Goal: Information Seeking & Learning: Learn about a topic

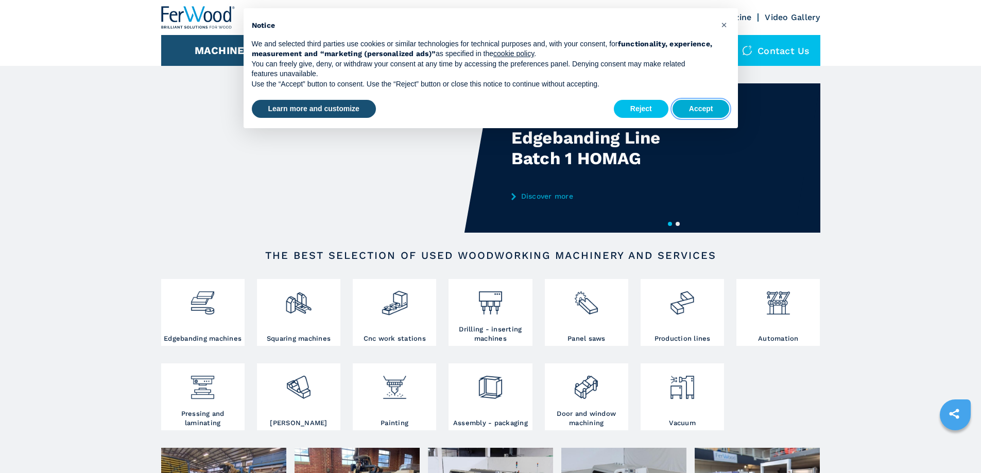
click at [704, 106] on button "Accept" at bounding box center [701, 109] width 57 height 19
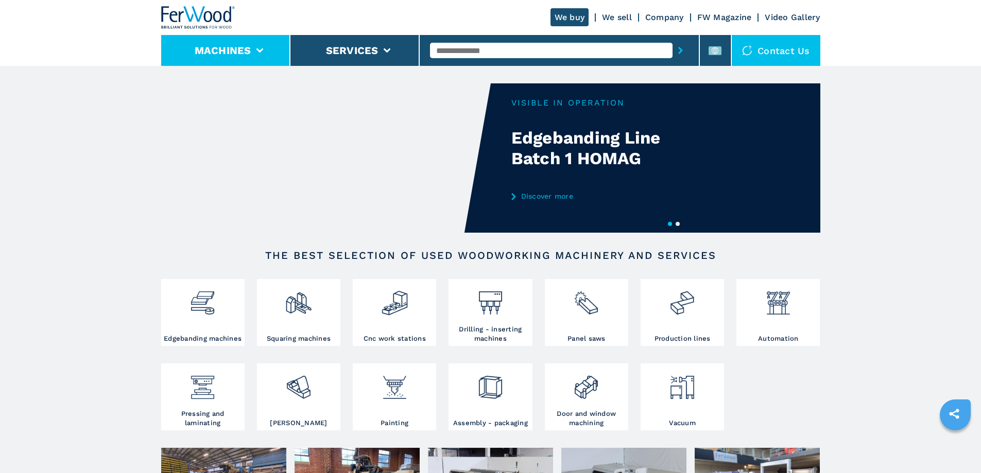
click at [212, 51] on button "Machines" at bounding box center [223, 50] width 57 height 12
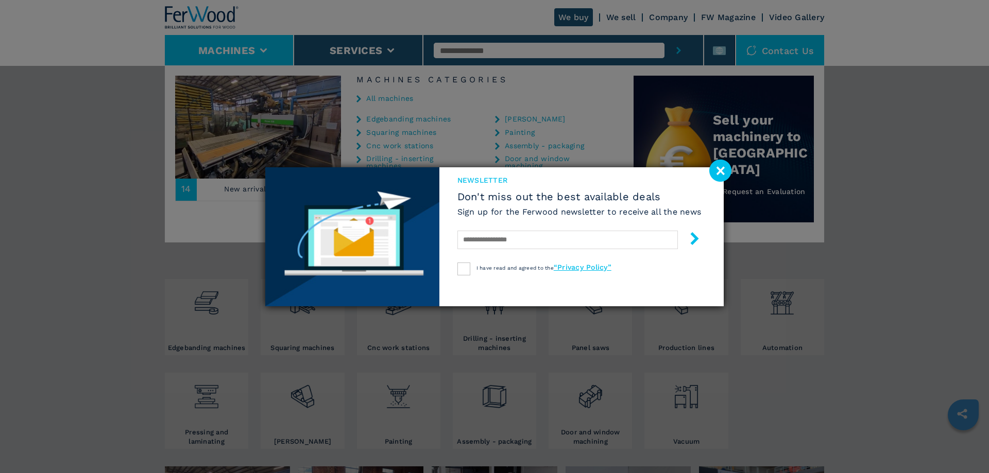
click at [415, 146] on div "newsletter Don't miss out the best available deals Sign up for the Ferwood news…" at bounding box center [494, 236] width 989 height 473
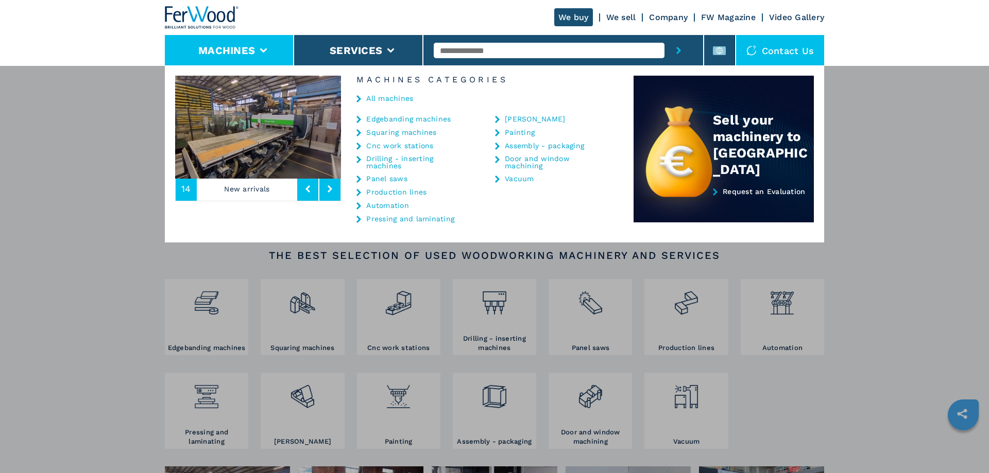
click at [415, 146] on link "Cnc work stations" at bounding box center [399, 145] width 67 height 7
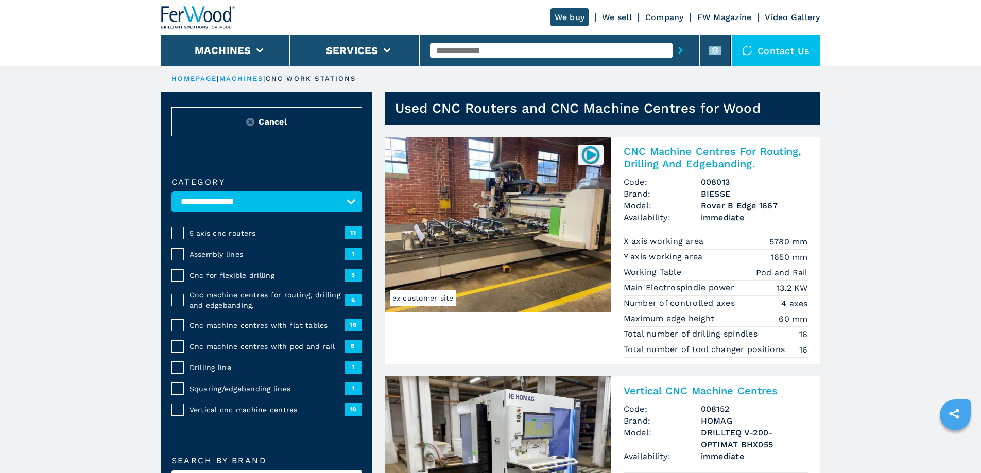
click at [467, 44] on input "text" at bounding box center [551, 50] width 243 height 15
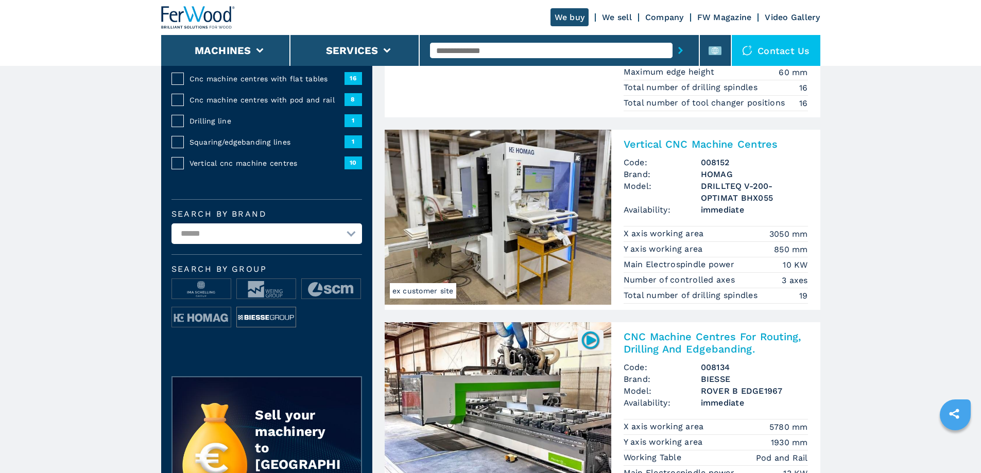
scroll to position [258, 0]
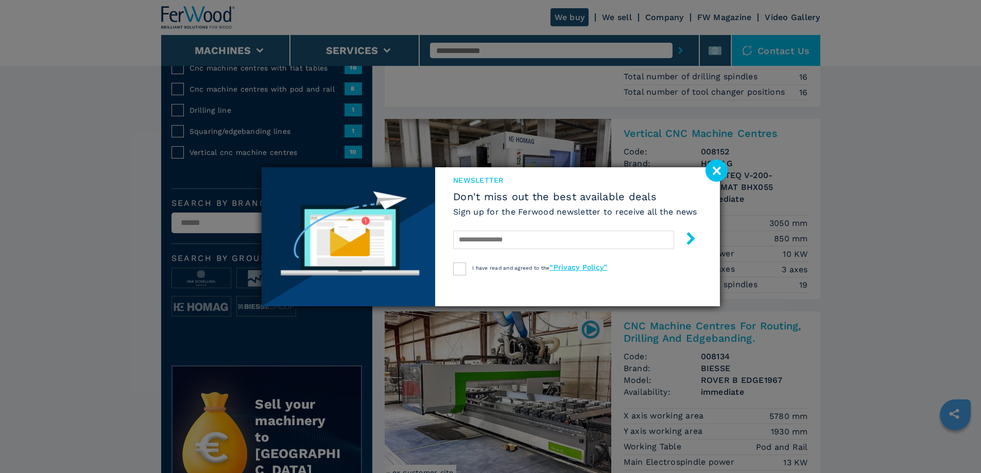
click at [246, 225] on div "newsletter Don't miss out the best available deals Sign up for the Ferwood news…" at bounding box center [490, 236] width 981 height 473
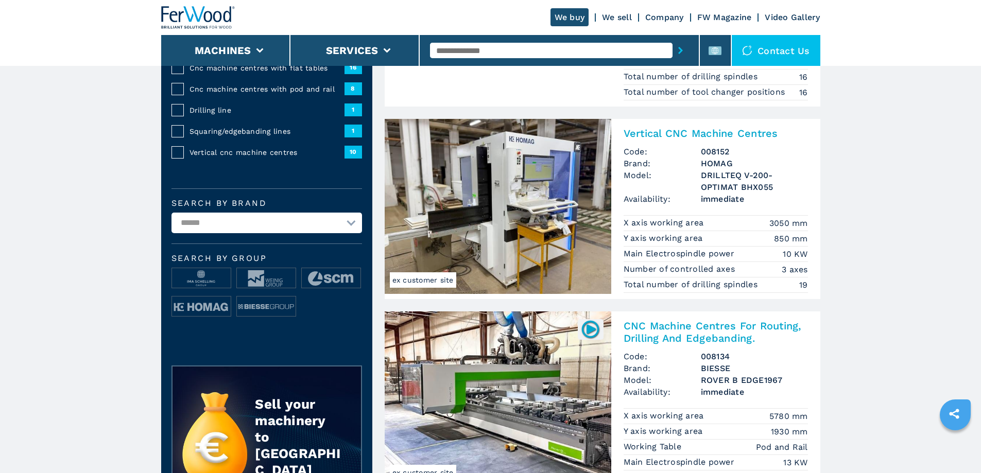
click at [248, 228] on select "**********" at bounding box center [267, 223] width 191 height 21
select select "*****"
click at [172, 220] on select "**********" at bounding box center [267, 223] width 191 height 21
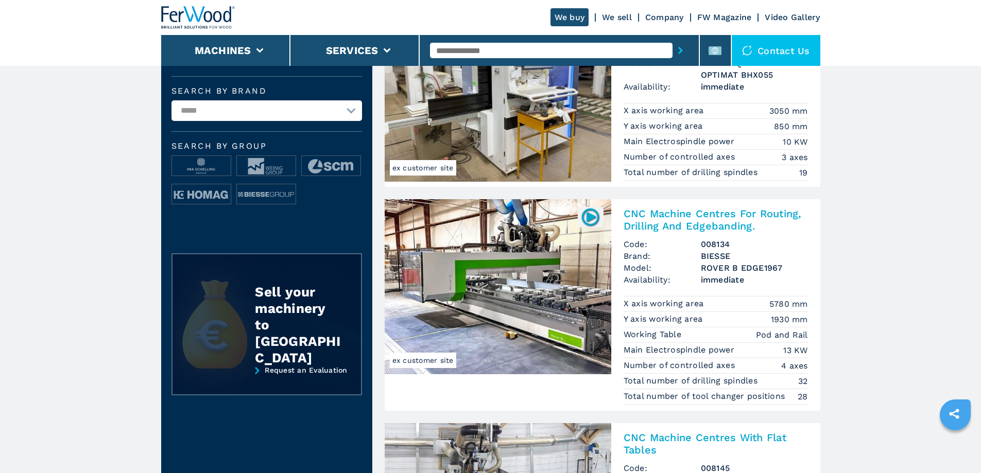
scroll to position [464, 0]
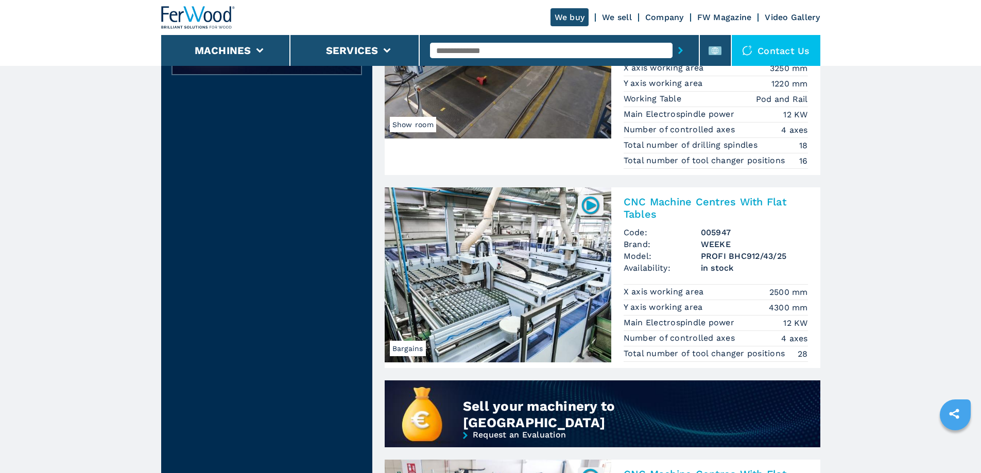
scroll to position [567, 0]
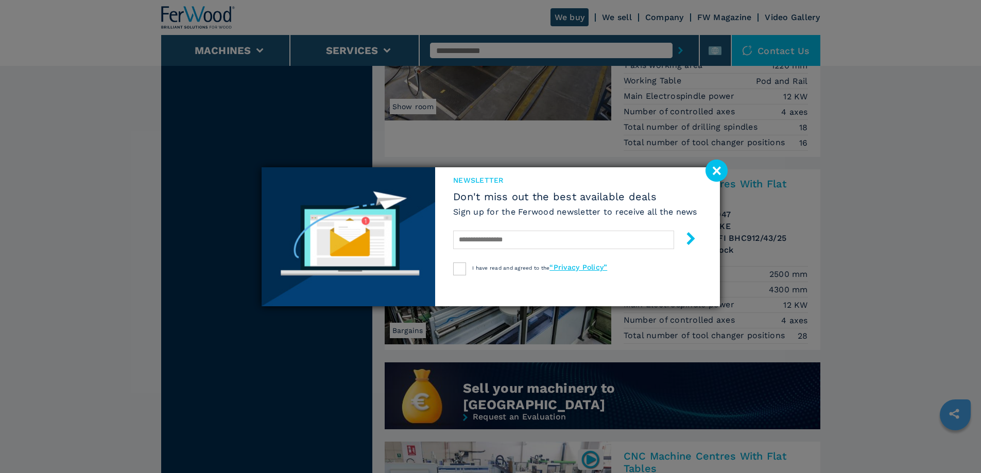
click at [721, 170] on image at bounding box center [717, 171] width 22 height 22
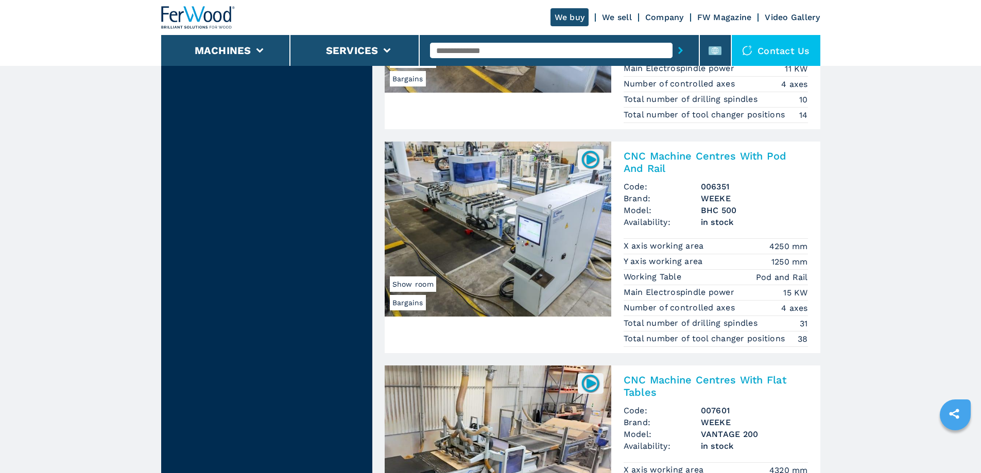
scroll to position [1339, 0]
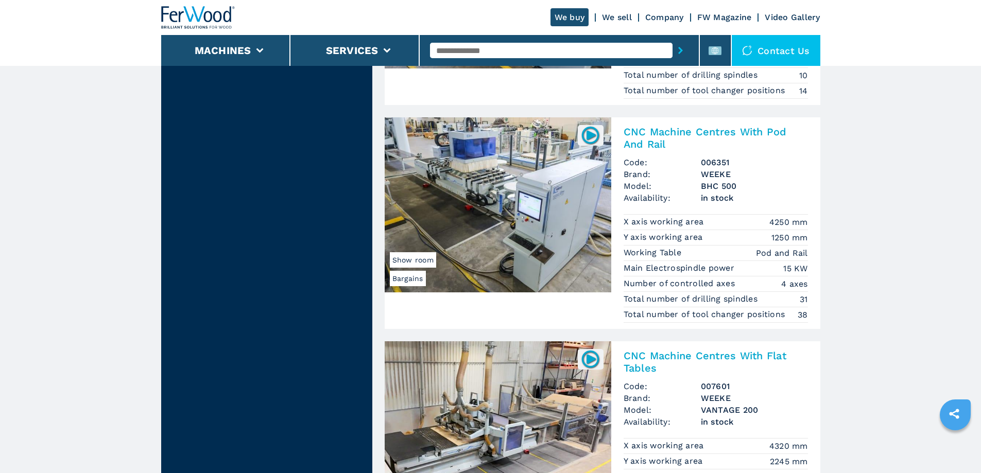
click at [661, 133] on h2 "CNC Machine Centres With Pod And Rail" at bounding box center [716, 138] width 184 height 25
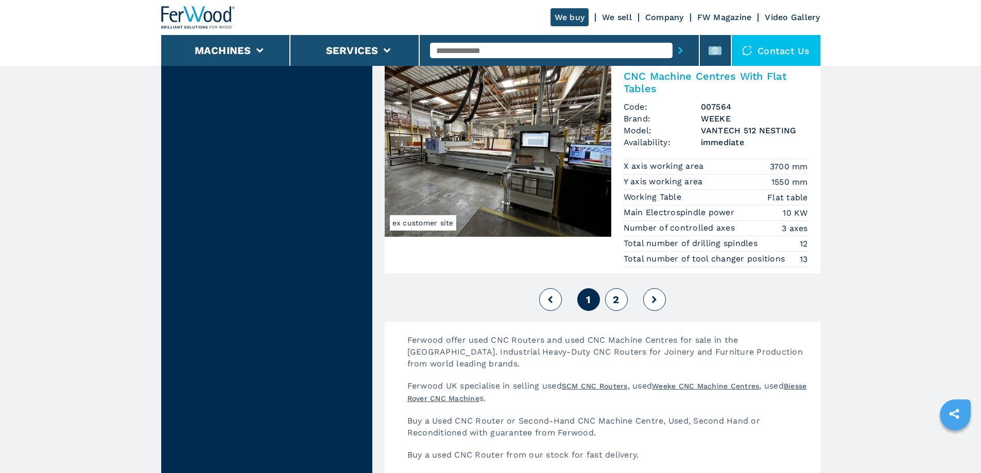
scroll to position [2524, 0]
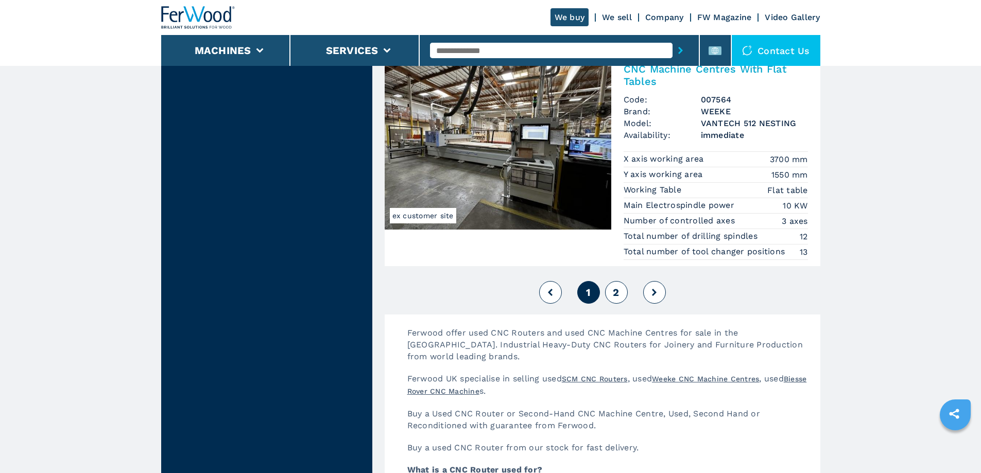
click at [619, 294] on span "2" at bounding box center [616, 292] width 6 height 12
click at [621, 293] on button "2" at bounding box center [616, 292] width 23 height 23
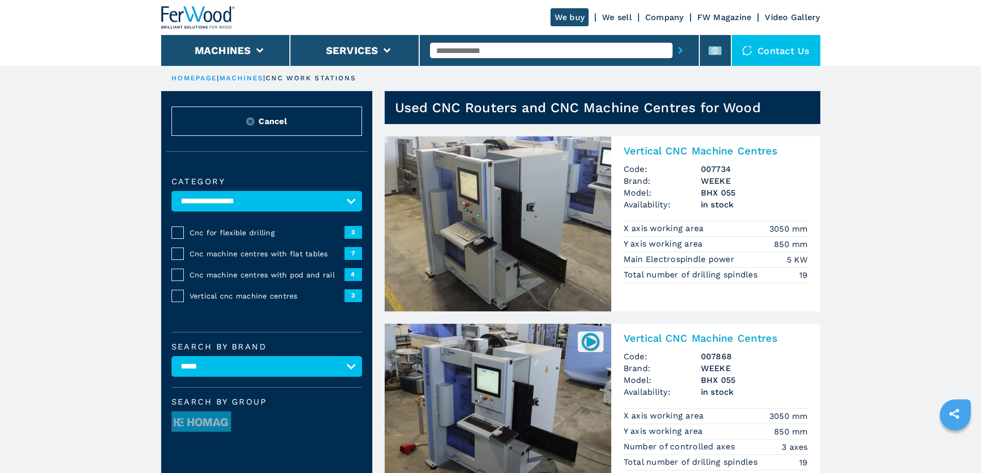
scroll to position [0, 0]
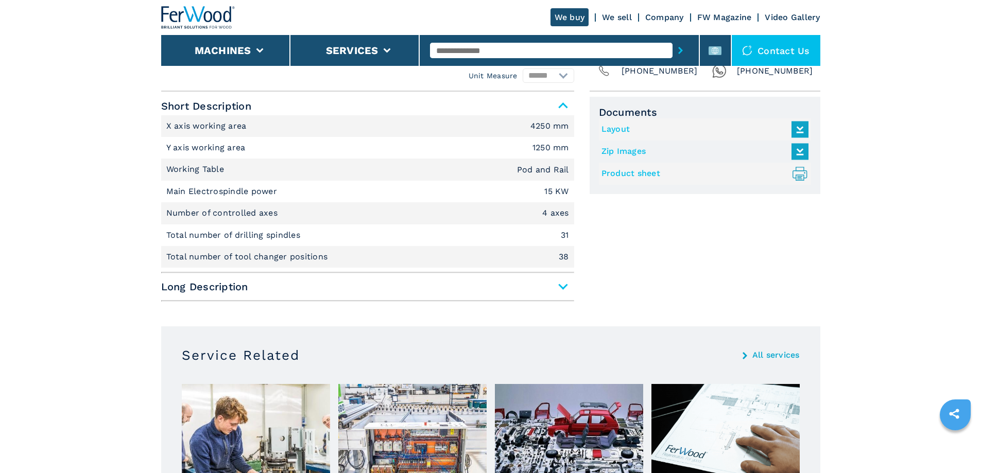
scroll to position [464, 0]
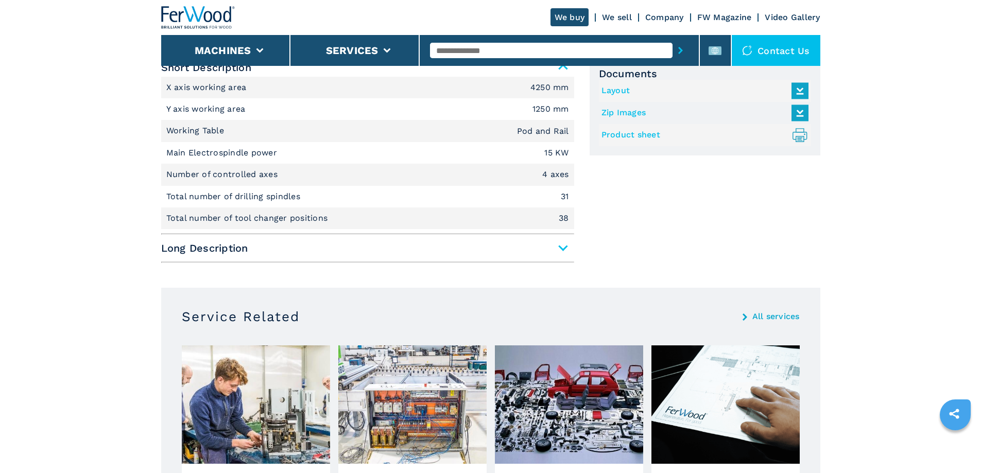
click at [563, 246] on span "Long Description" at bounding box center [367, 248] width 413 height 19
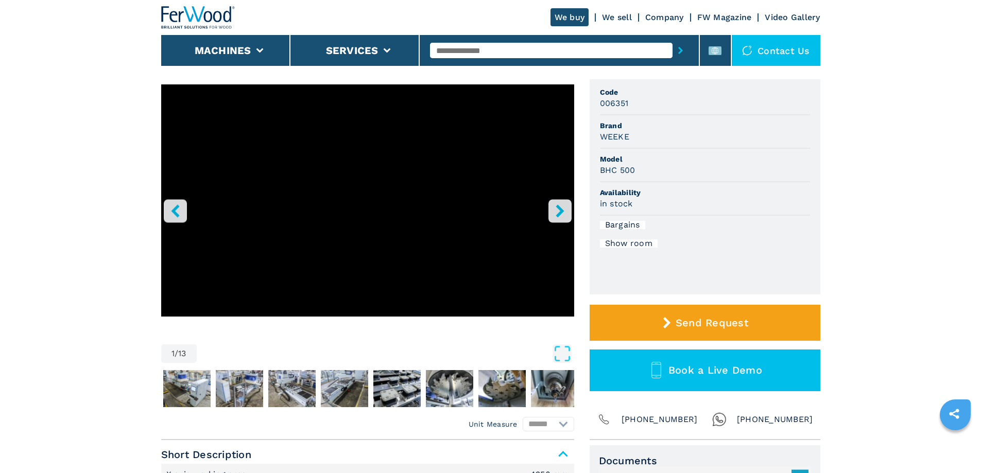
scroll to position [52, 0]
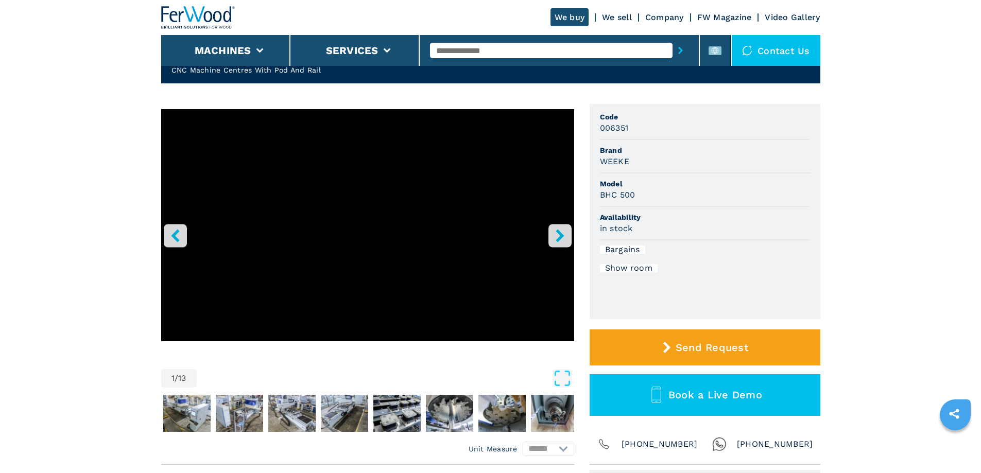
click at [571, 230] on button "right-button" at bounding box center [560, 235] width 23 height 23
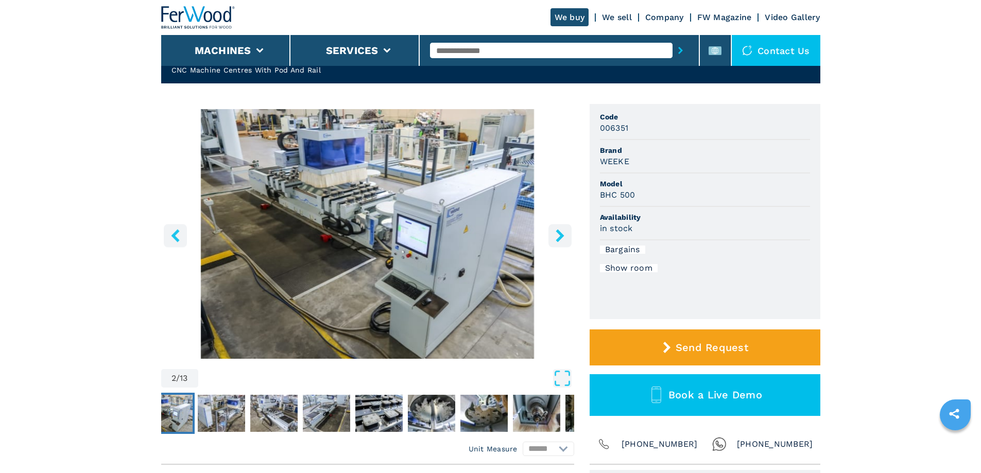
click at [567, 233] on button "right-button" at bounding box center [560, 235] width 23 height 23
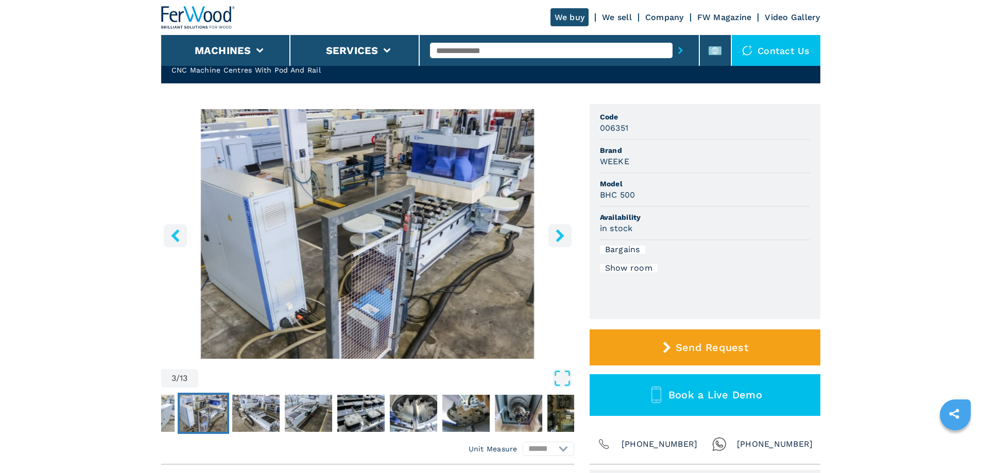
click at [454, 258] on img "Go to Slide 3" at bounding box center [367, 234] width 413 height 250
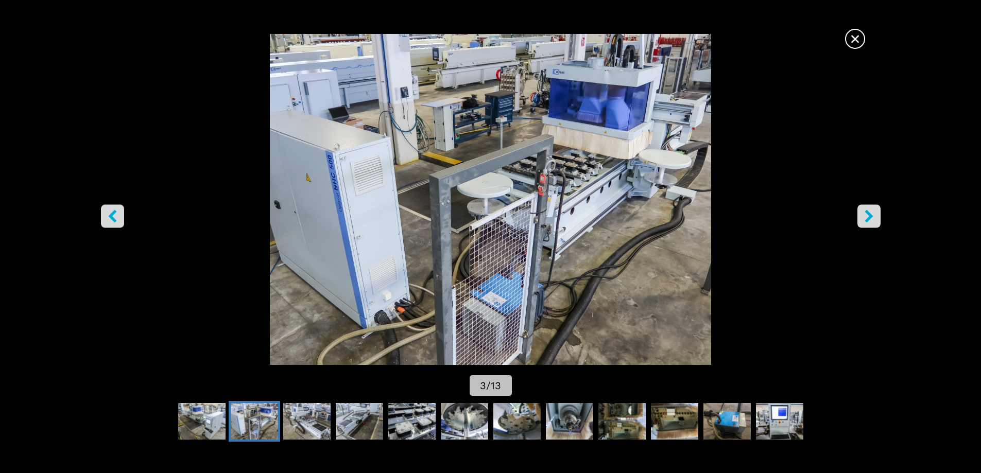
scroll to position [258, 0]
click at [869, 212] on icon "right-button" at bounding box center [869, 216] width 13 height 13
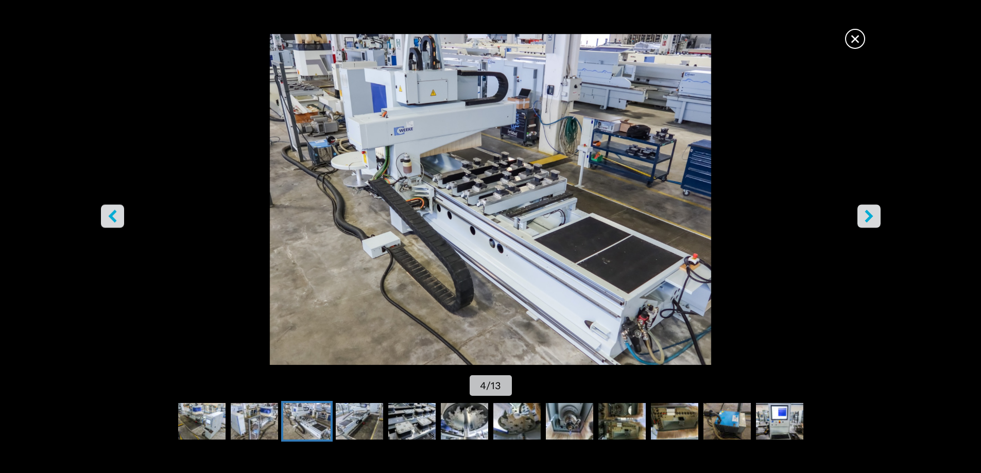
click at [869, 216] on icon "right-button" at bounding box center [869, 216] width 13 height 13
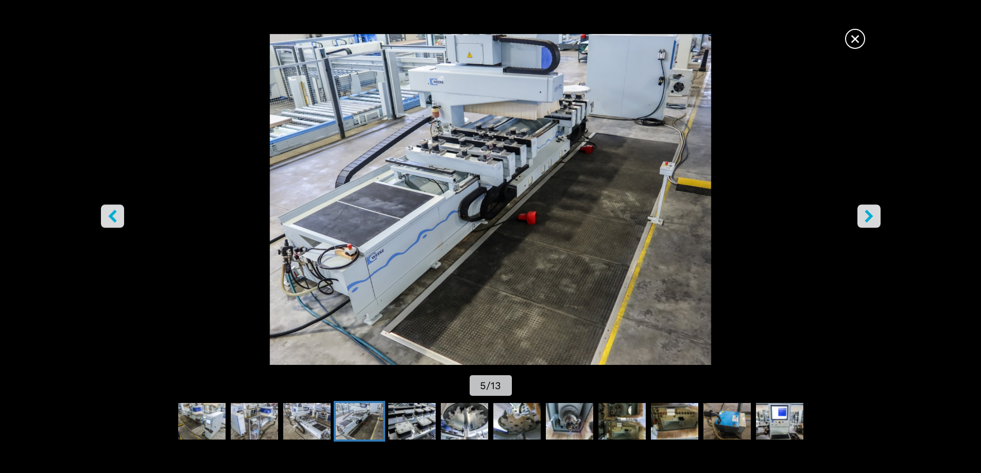
click at [869, 216] on icon "right-button" at bounding box center [869, 216] width 13 height 13
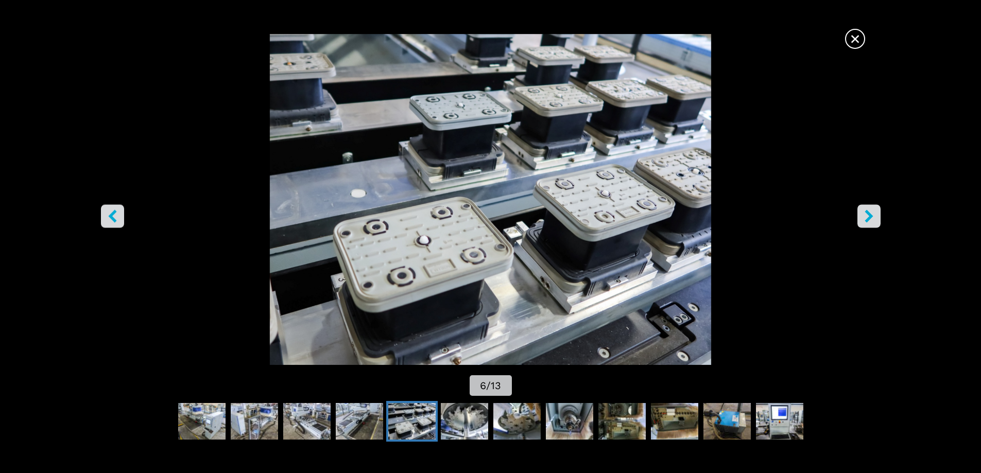
click at [869, 212] on icon "right-button" at bounding box center [869, 216] width 13 height 13
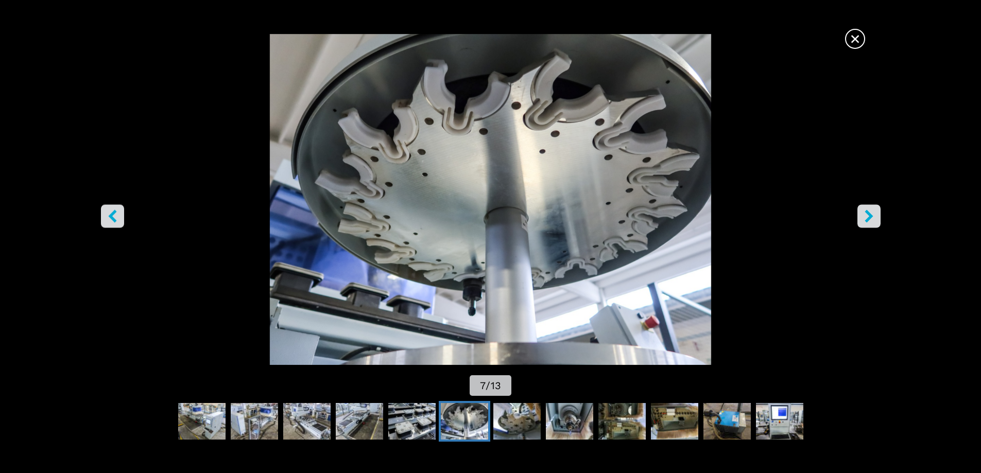
click at [869, 212] on icon "right-button" at bounding box center [869, 216] width 13 height 13
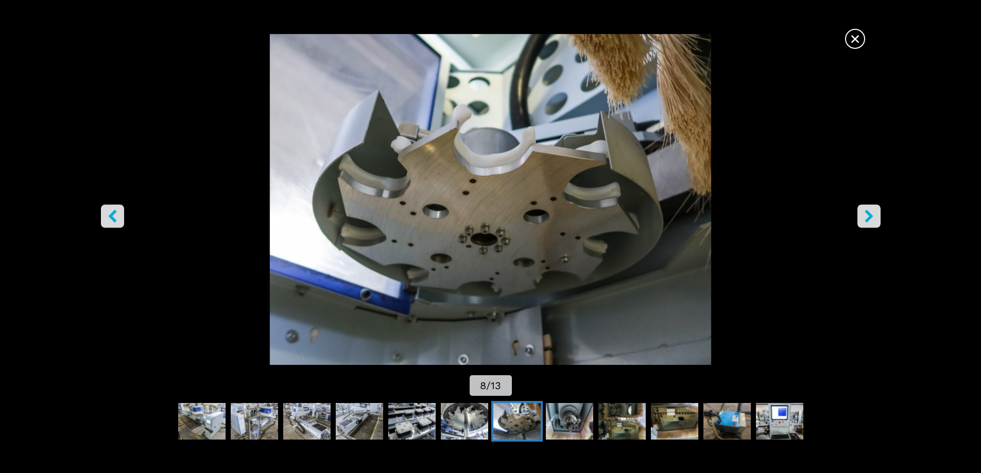
click at [869, 212] on icon "right-button" at bounding box center [869, 216] width 13 height 13
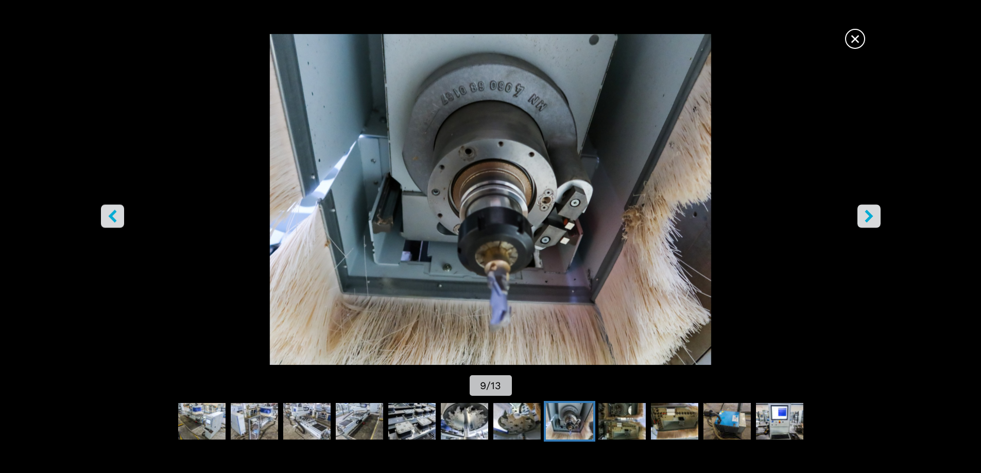
click at [876, 215] on button "right-button" at bounding box center [869, 215] width 23 height 23
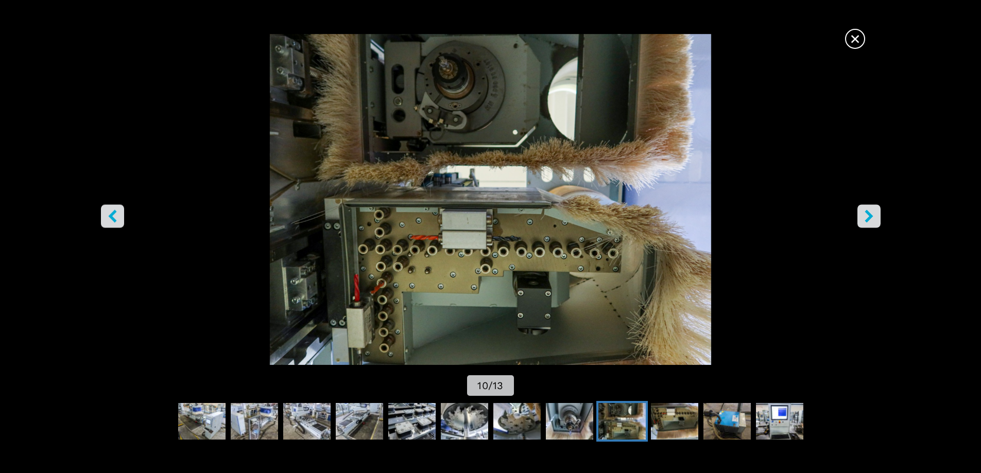
scroll to position [361, 0]
click at [873, 212] on icon "right-button" at bounding box center [869, 216] width 13 height 13
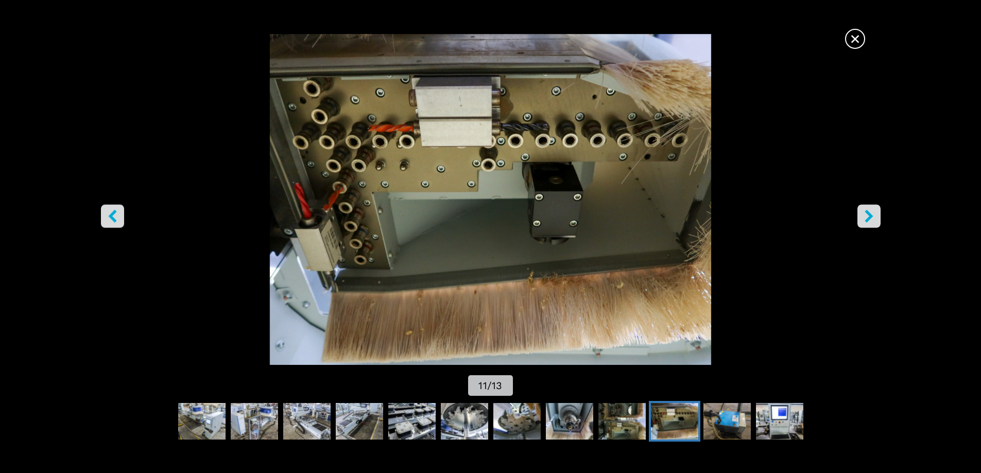
click at [868, 218] on icon "right-button" at bounding box center [869, 216] width 8 height 13
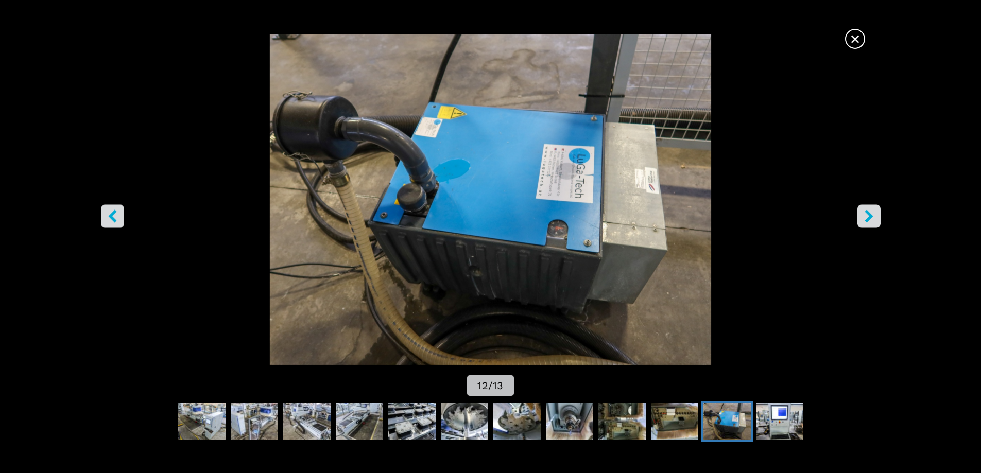
click at [868, 218] on icon "right-button" at bounding box center [869, 216] width 8 height 13
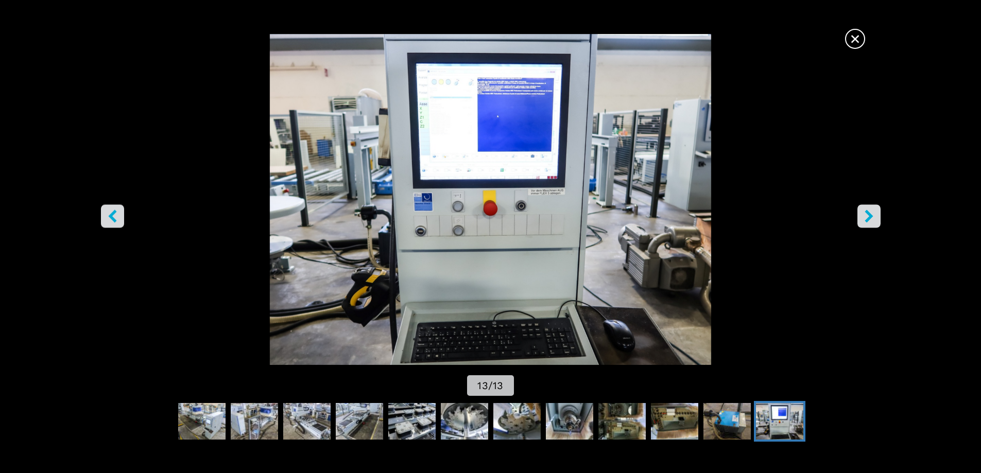
click at [875, 217] on icon "right-button" at bounding box center [869, 216] width 13 height 13
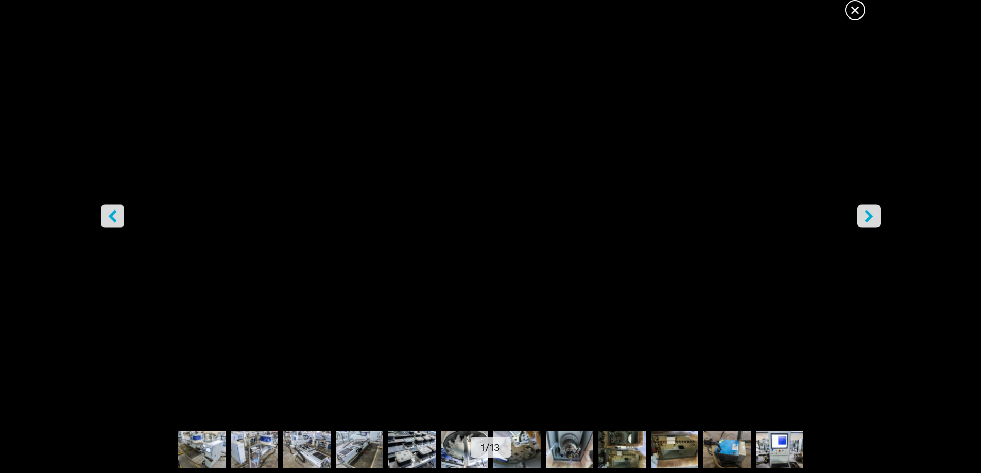
click at [875, 217] on icon "right-button" at bounding box center [869, 216] width 13 height 13
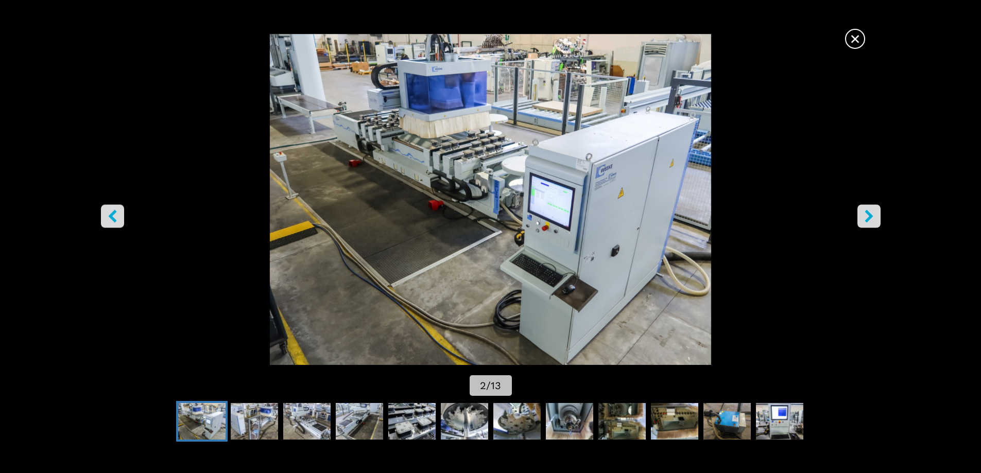
scroll to position [567, 0]
click at [855, 42] on span "×" at bounding box center [855, 37] width 18 height 18
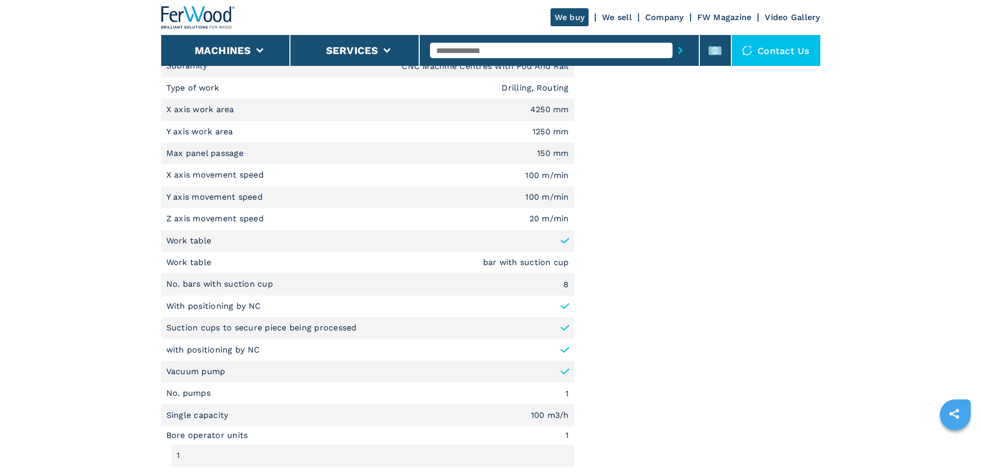
scroll to position [670, 0]
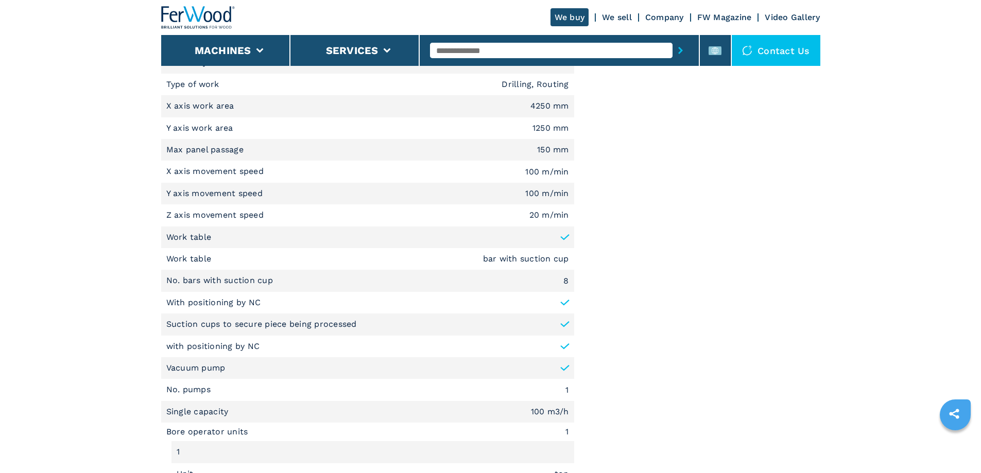
drag, startPoint x: 526, startPoint y: 228, endPoint x: 561, endPoint y: 187, distance: 54.1
